Goal: Information Seeking & Learning: Check status

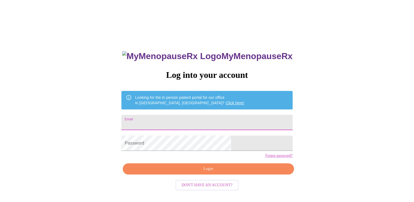
click at [184, 123] on input "Email" at bounding box center [206, 122] width 171 height 15
type input "[EMAIL_ADDRESS][DOMAIN_NAME]"
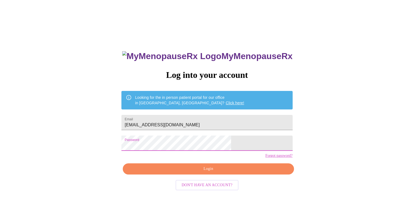
click at [208, 172] on span "Login" at bounding box center [208, 169] width 158 height 7
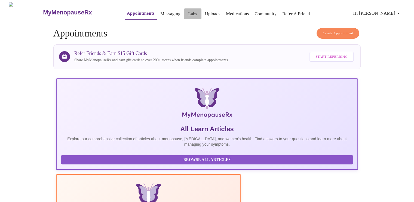
click at [188, 11] on link "Labs" at bounding box center [192, 14] width 9 height 8
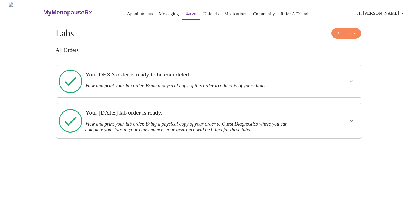
click at [174, 76] on h3 "Your DEXA order is ready to be completed." at bounding box center [194, 74] width 218 height 7
click at [351, 78] on icon "show more" at bounding box center [351, 81] width 7 height 7
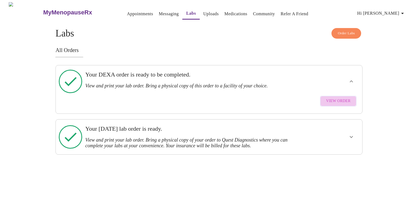
click at [340, 98] on span "View Order" at bounding box center [338, 101] width 25 height 7
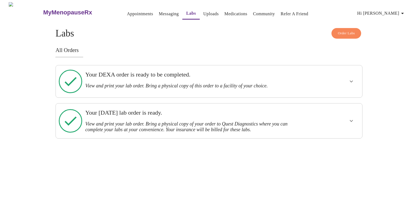
click at [350, 120] on icon "show more" at bounding box center [351, 121] width 3 height 2
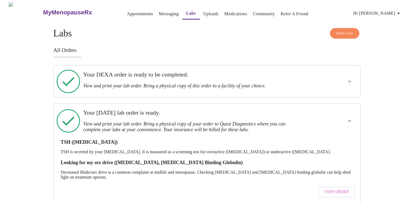
click at [334, 189] on span "View Order" at bounding box center [337, 192] width 25 height 7
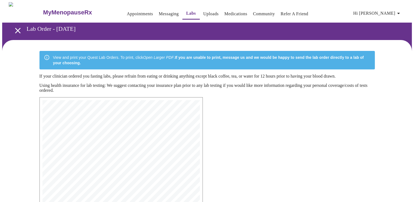
scroll to position [132, 0]
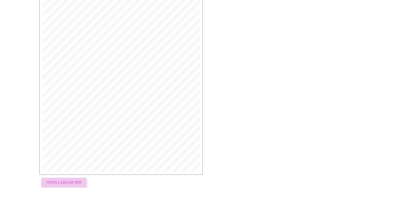
click at [56, 184] on span "Open Larger PDF" at bounding box center [64, 182] width 35 height 7
